Goal: Information Seeking & Learning: Learn about a topic

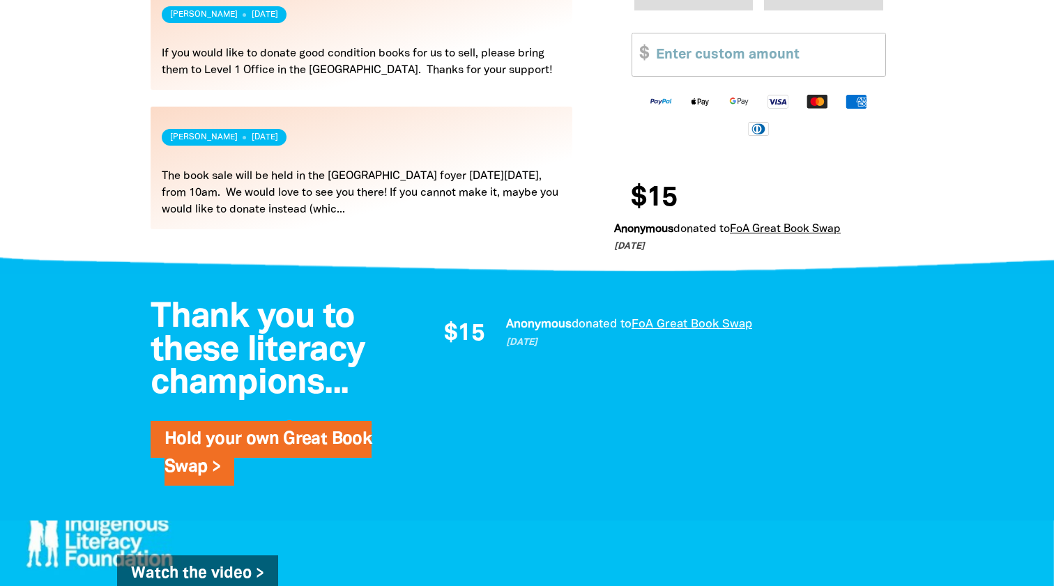
scroll to position [781, 0]
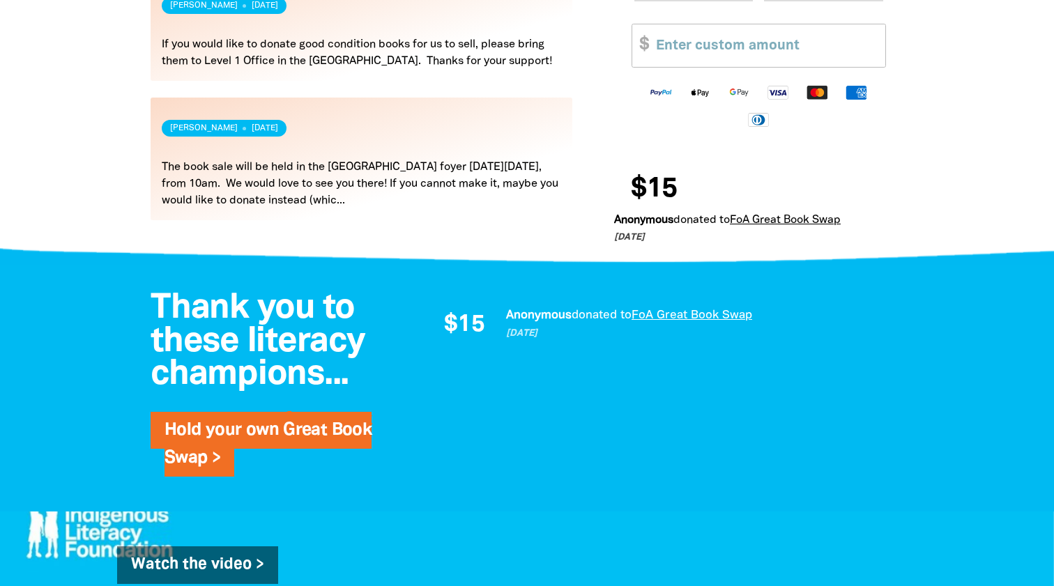
click at [427, 201] on link "Read more" at bounding box center [362, 159] width 422 height 123
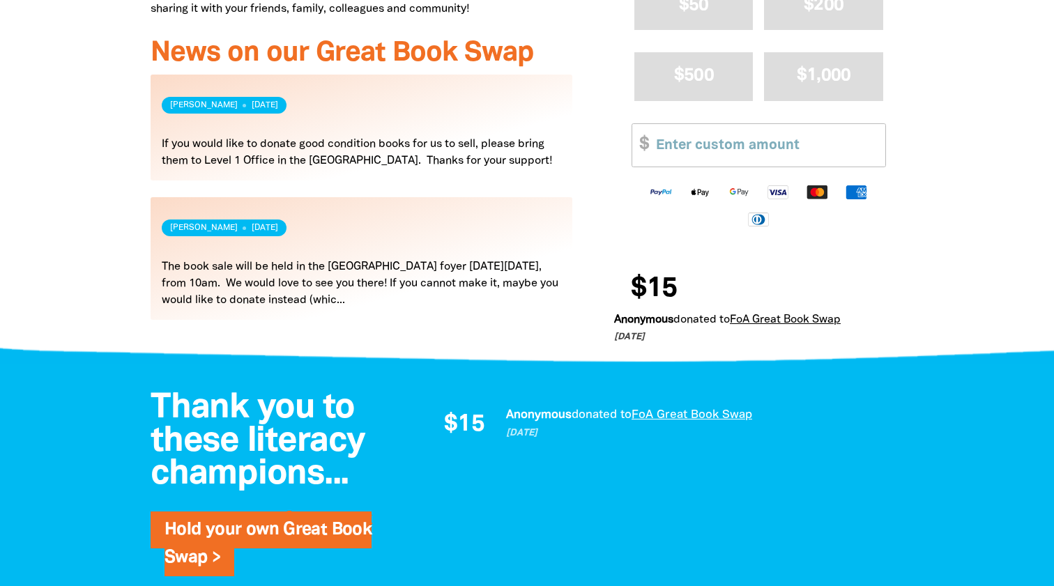
scroll to position [678, 0]
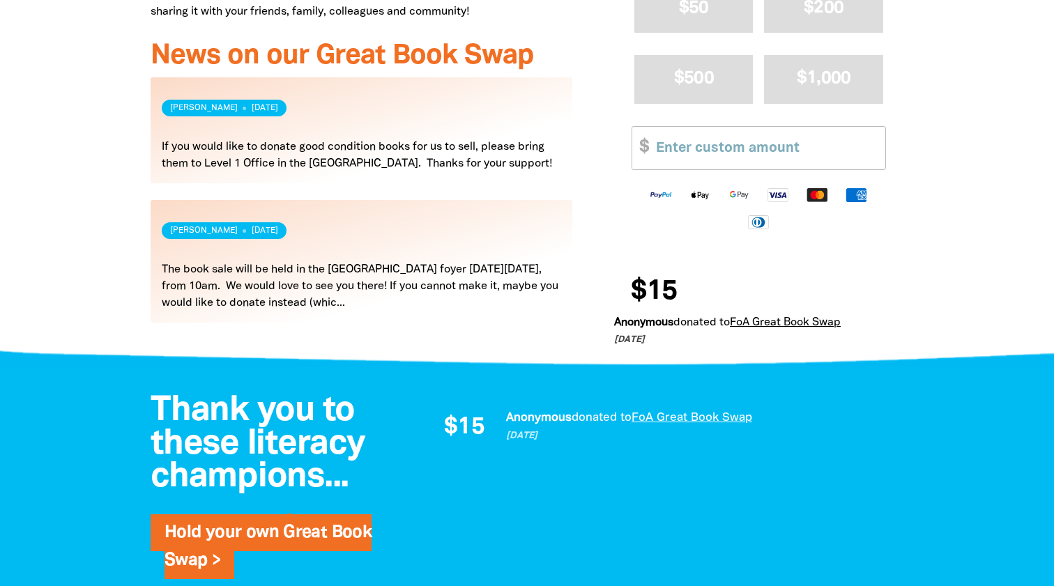
click at [476, 159] on link "Read more" at bounding box center [362, 130] width 422 height 106
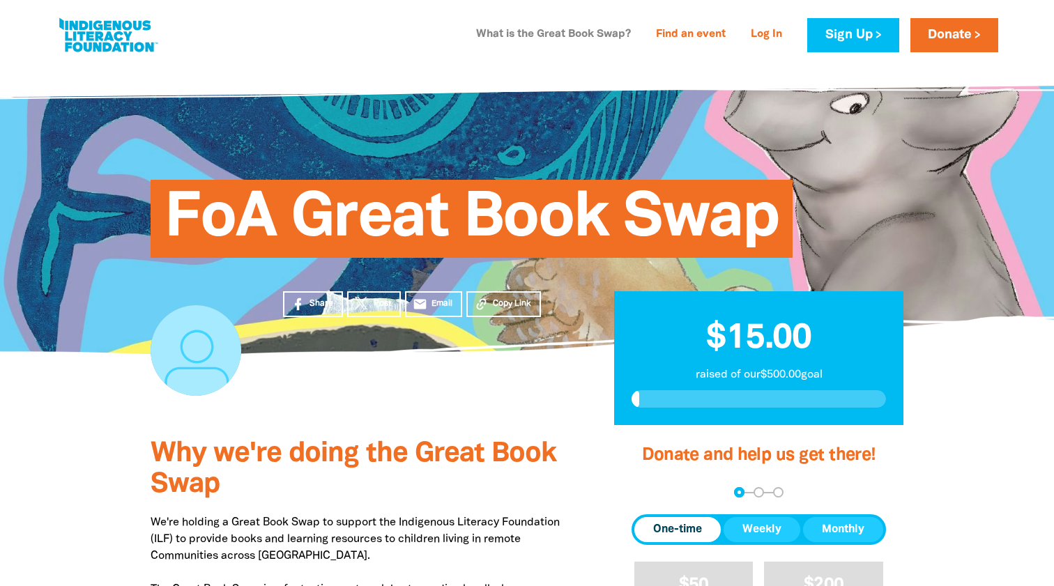
click at [583, 36] on link "What is the Great Book Swap?" at bounding box center [554, 35] width 172 height 22
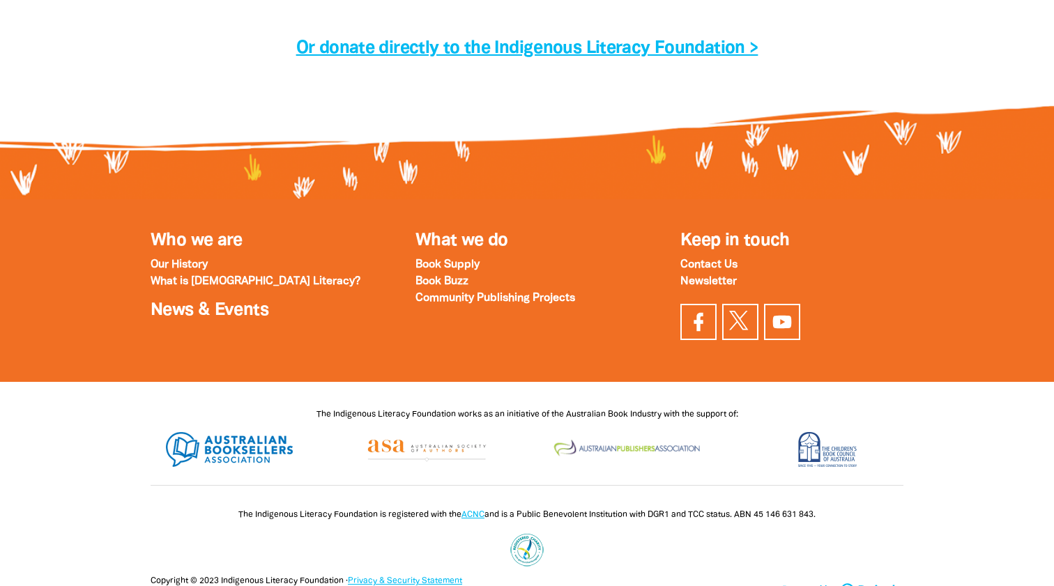
scroll to position [4645, 0]
